Goal: Task Accomplishment & Management: Use online tool/utility

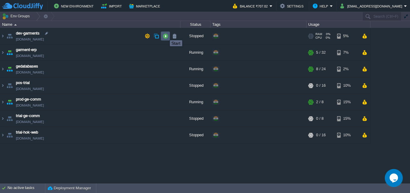
click at [166, 35] on button "button" at bounding box center [165, 35] width 5 height 5
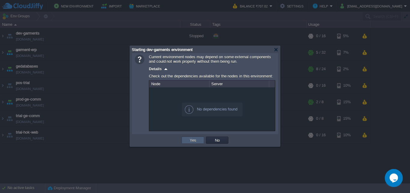
click at [197, 141] on button "Yes" at bounding box center [193, 140] width 10 height 5
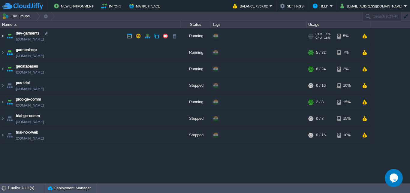
click at [3, 35] on img at bounding box center [2, 36] width 5 height 16
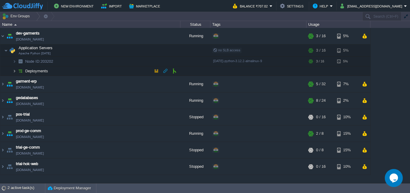
click at [14, 69] on img at bounding box center [15, 70] width 4 height 9
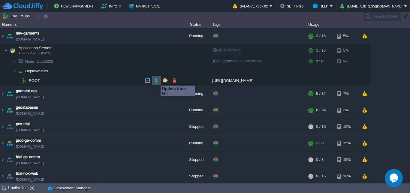
click at [156, 80] on button "button" at bounding box center [156, 80] width 5 height 5
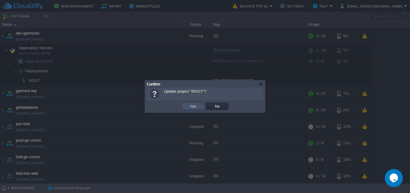
click at [196, 106] on button "Yes" at bounding box center [193, 106] width 10 height 5
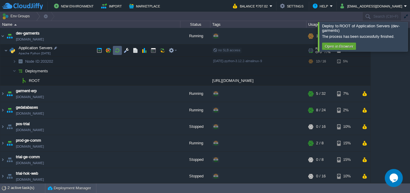
click at [117, 50] on button "button" at bounding box center [117, 50] width 5 height 5
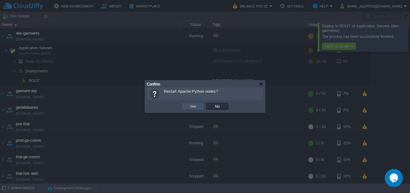
click at [193, 107] on button "Yes" at bounding box center [193, 106] width 10 height 5
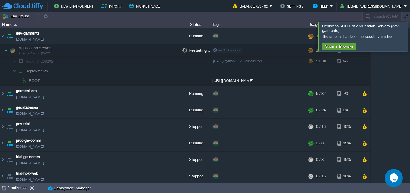
drag, startPoint x: 404, startPoint y: 33, endPoint x: 394, endPoint y: 57, distance: 26.0
click at [410, 34] on div at bounding box center [418, 36] width 0 height 29
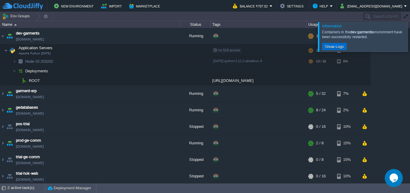
click at [336, 44] on td "Show Logs" at bounding box center [334, 46] width 25 height 7
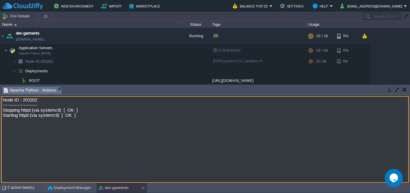
click at [405, 90] on button "button" at bounding box center [405, 89] width 4 height 5
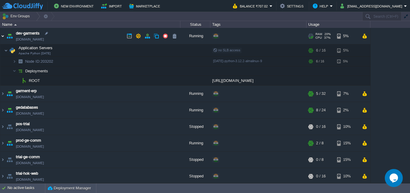
click at [2, 35] on img at bounding box center [2, 36] width 5 height 16
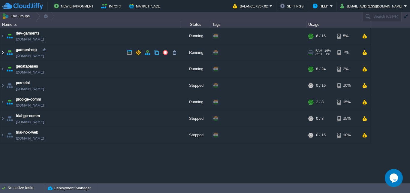
click at [4, 53] on img at bounding box center [2, 52] width 5 height 16
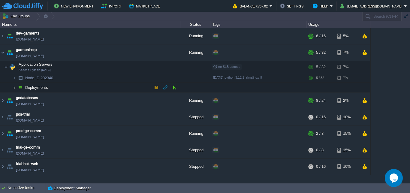
click at [15, 87] on img at bounding box center [15, 87] width 4 height 9
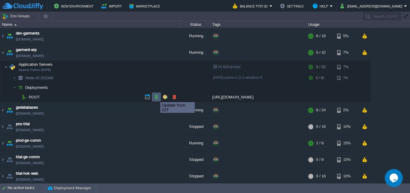
click at [156, 97] on button "button" at bounding box center [156, 96] width 5 height 5
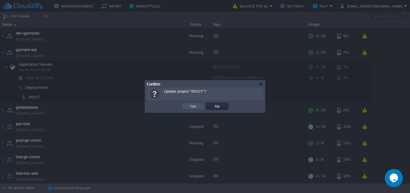
click at [196, 106] on button "Yes" at bounding box center [193, 106] width 10 height 5
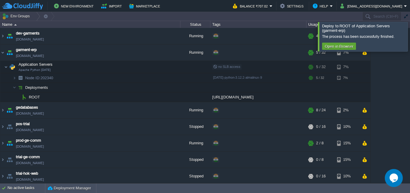
click at [410, 36] on div at bounding box center [418, 36] width 0 height 29
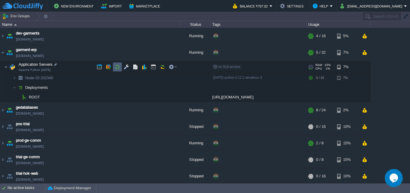
click at [117, 68] on button "button" at bounding box center [117, 66] width 5 height 5
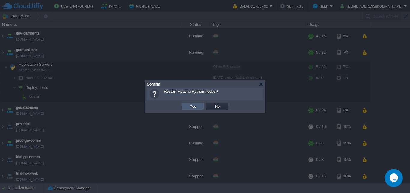
click at [191, 105] on button "Yes" at bounding box center [193, 106] width 10 height 5
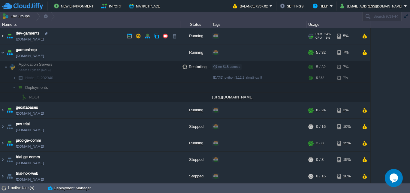
click at [3, 37] on img at bounding box center [2, 36] width 5 height 16
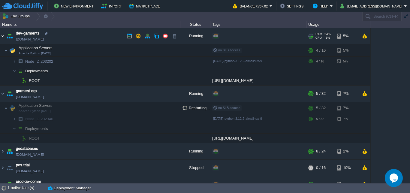
click at [3, 37] on img at bounding box center [2, 36] width 5 height 16
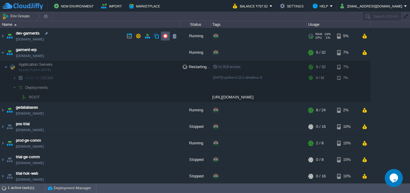
click at [167, 35] on button "button" at bounding box center [165, 35] width 5 height 5
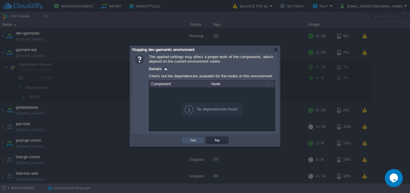
click at [190, 139] on button "Yes" at bounding box center [193, 140] width 10 height 5
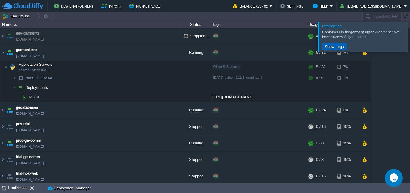
click at [338, 47] on button "Show Logs" at bounding box center [334, 46] width 23 height 5
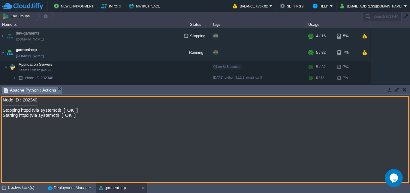
click at [404, 89] on button "button" at bounding box center [405, 89] width 4 height 5
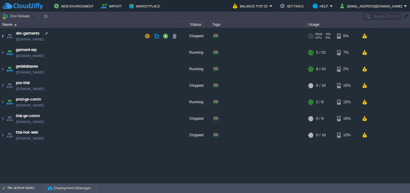
click at [4, 35] on img at bounding box center [2, 36] width 5 height 16
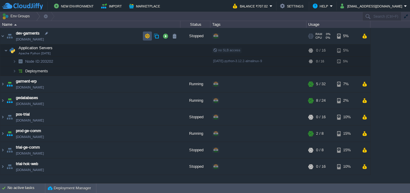
click at [147, 36] on button "button" at bounding box center [147, 35] width 5 height 5
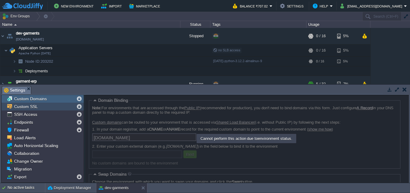
click at [29, 106] on span "Custom SSL" at bounding box center [26, 106] width 26 height 5
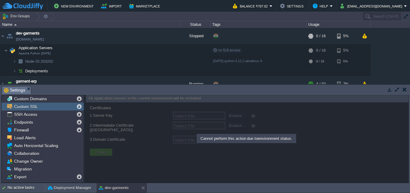
click at [406, 88] on button "button" at bounding box center [405, 89] width 4 height 5
